Goal: Find specific page/section: Find specific page/section

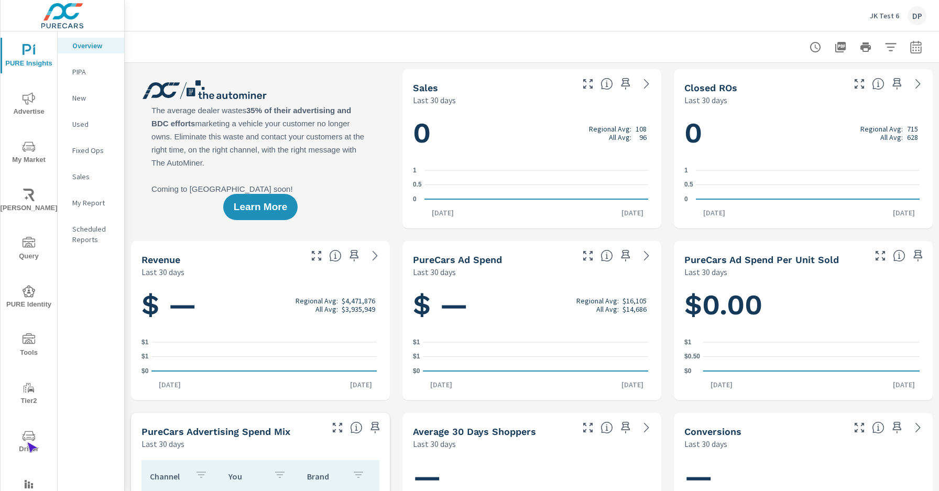
click at [27, 442] on span "Driver" at bounding box center [29, 443] width 50 height 26
